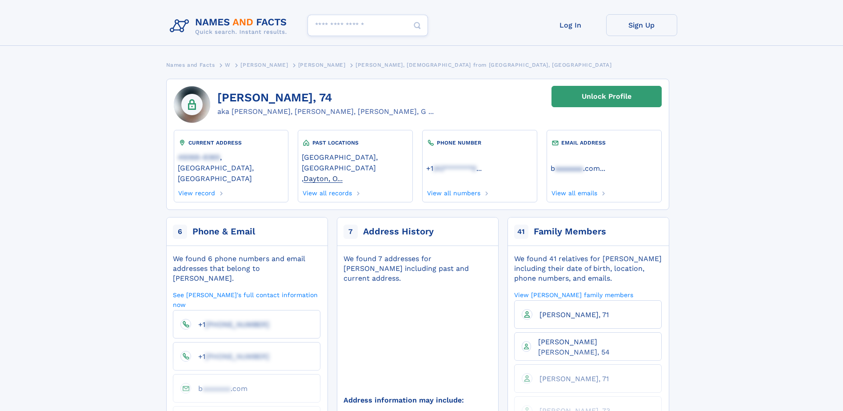
click at [343, 173] on link "Dayton, O..." at bounding box center [322, 177] width 39 height 9
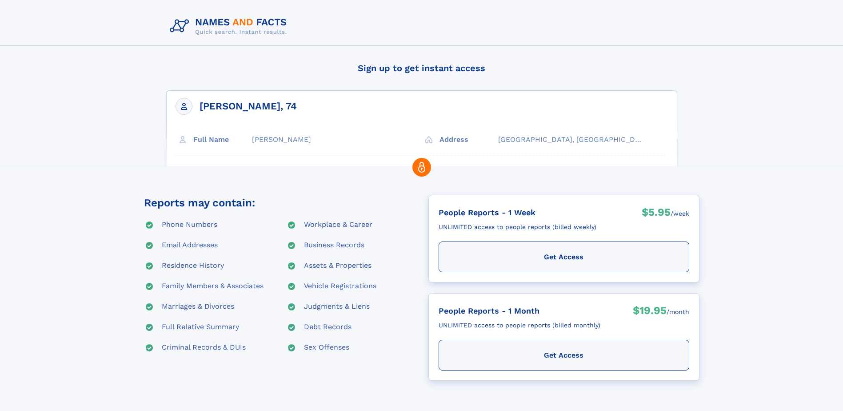
click at [315, 225] on div "Workplace & Career" at bounding box center [338, 225] width 68 height 11
drag, startPoint x: 200, startPoint y: 103, endPoint x: 254, endPoint y: 105, distance: 54.3
click at [243, 105] on div "Gary L Walker, 74 Full Name Gary L Walker Address -30%" at bounding box center [421, 153] width 511 height 127
drag, startPoint x: 286, startPoint y: 102, endPoint x: 221, endPoint y: 102, distance: 64.9
click at [222, 102] on div "Gary L Walker, 74 Full Name Gary L Walker Address -30%" at bounding box center [421, 153] width 511 height 127
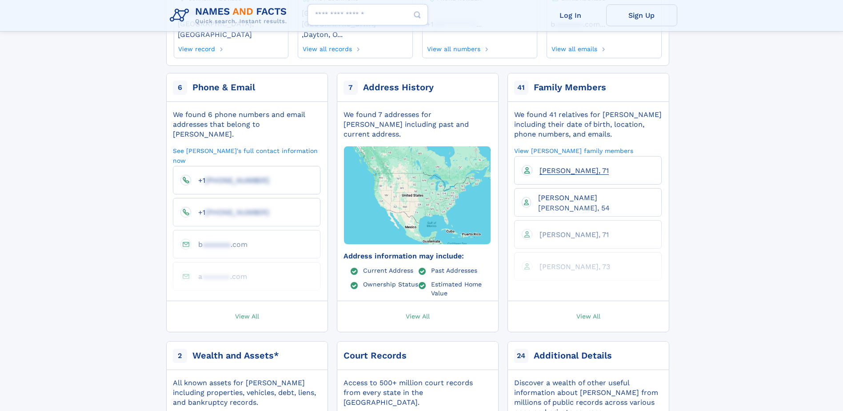
scroll to position [89, 0]
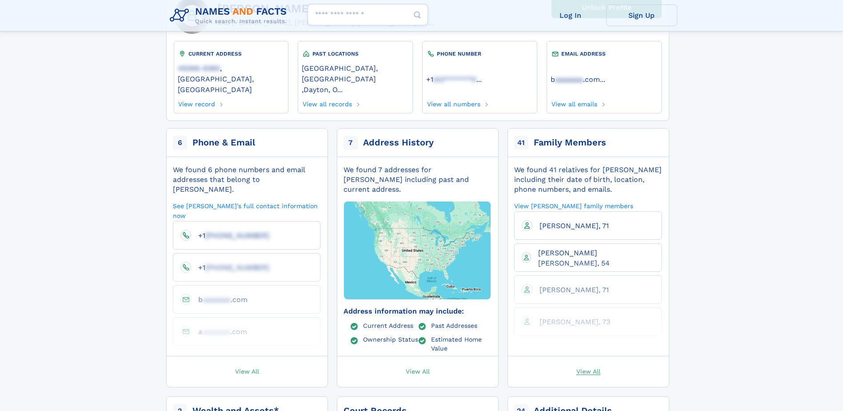
click at [586, 367] on span "View All" at bounding box center [588, 371] width 24 height 8
